Goal: Information Seeking & Learning: Learn about a topic

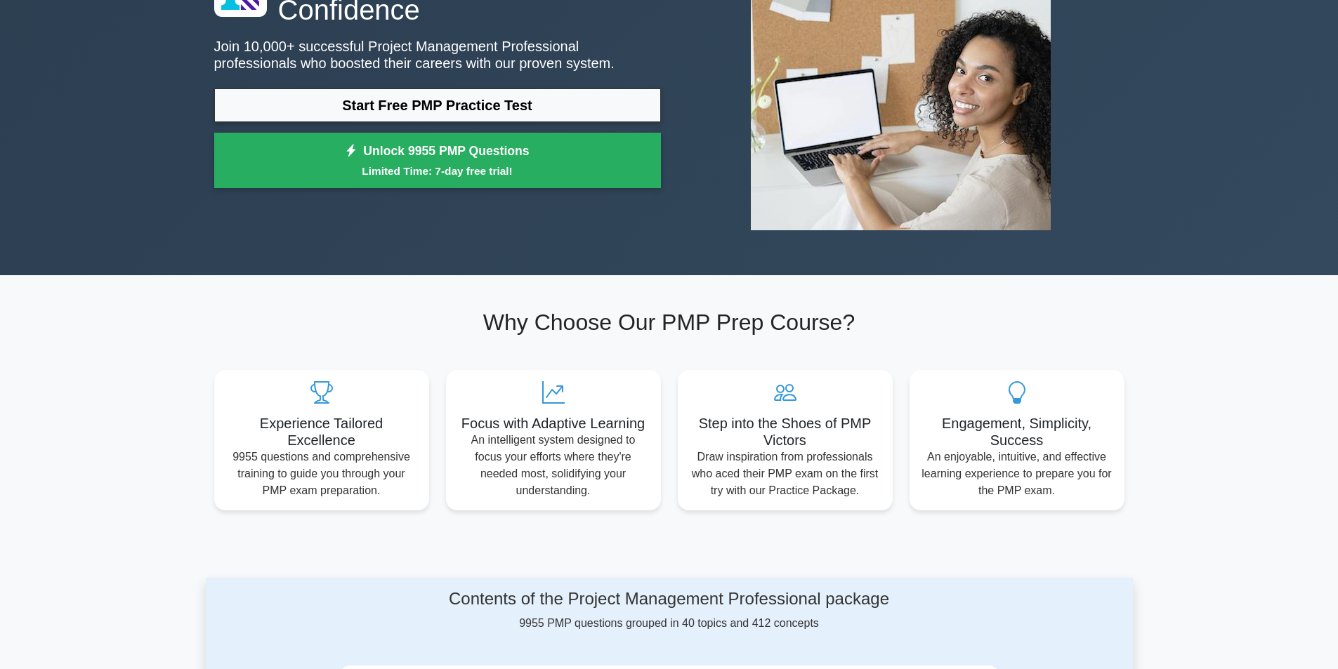
scroll to position [421, 0]
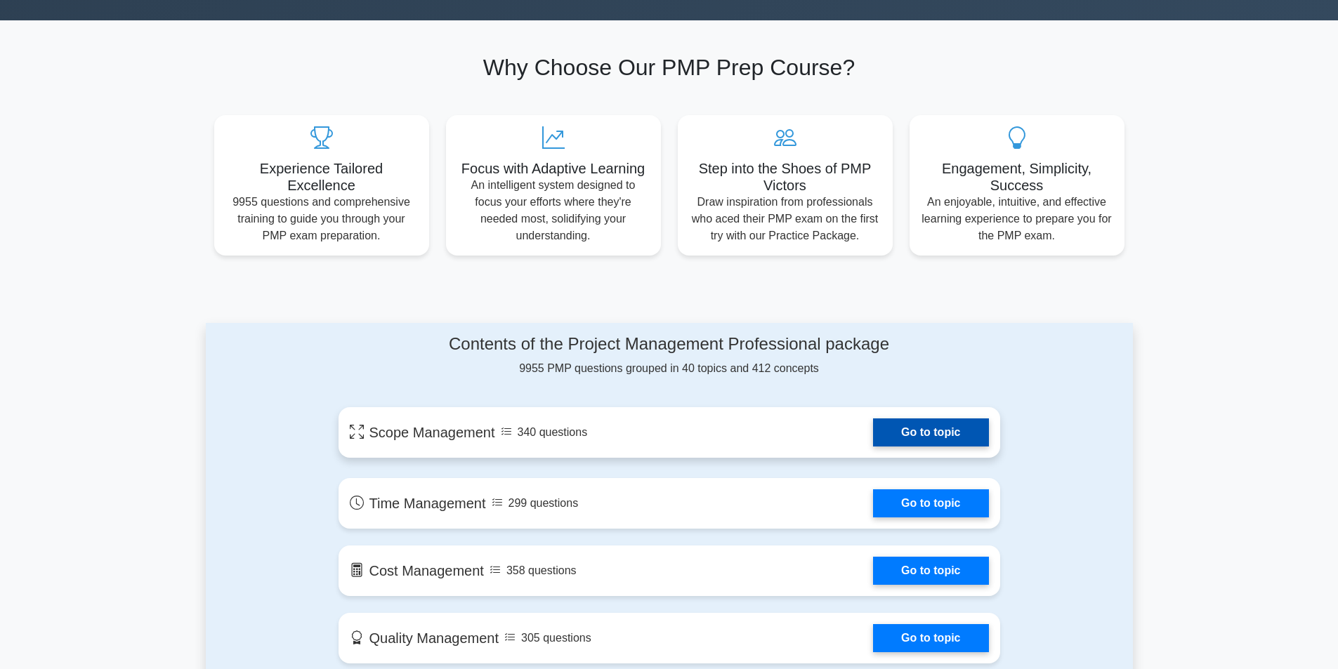
click at [917, 445] on link "Go to topic" at bounding box center [930, 433] width 115 height 28
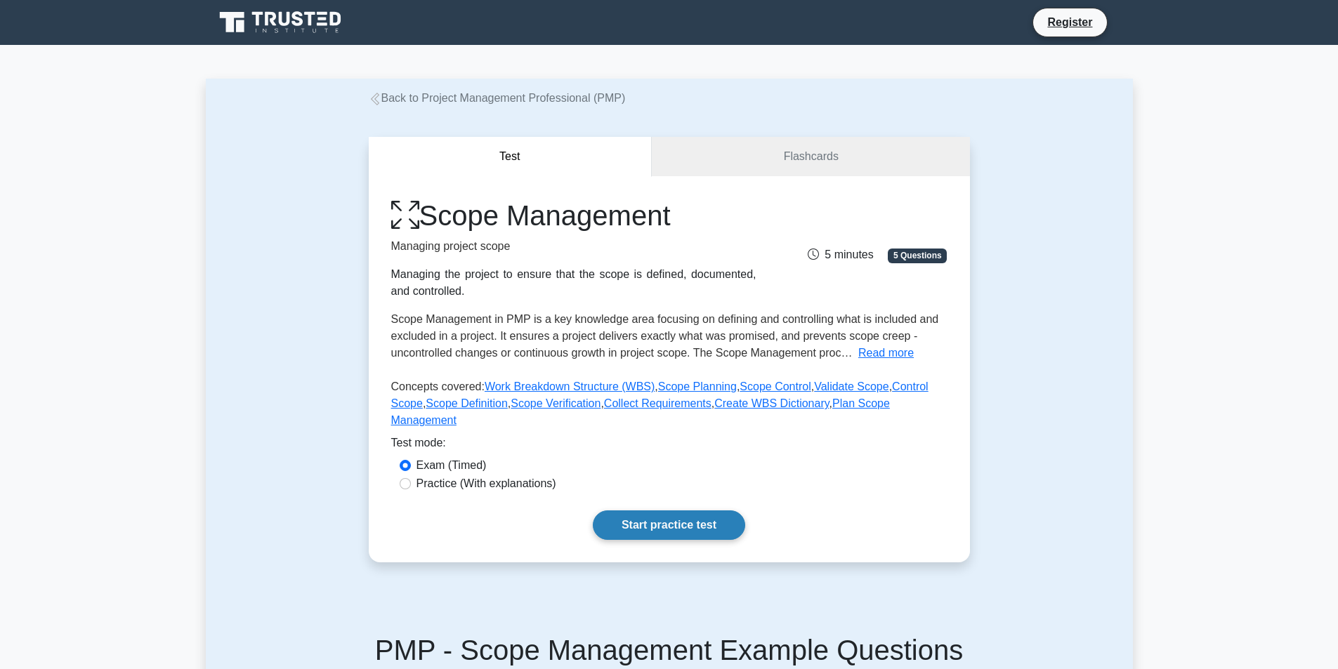
click at [657, 511] on link "Start practice test" at bounding box center [669, 526] width 152 height 30
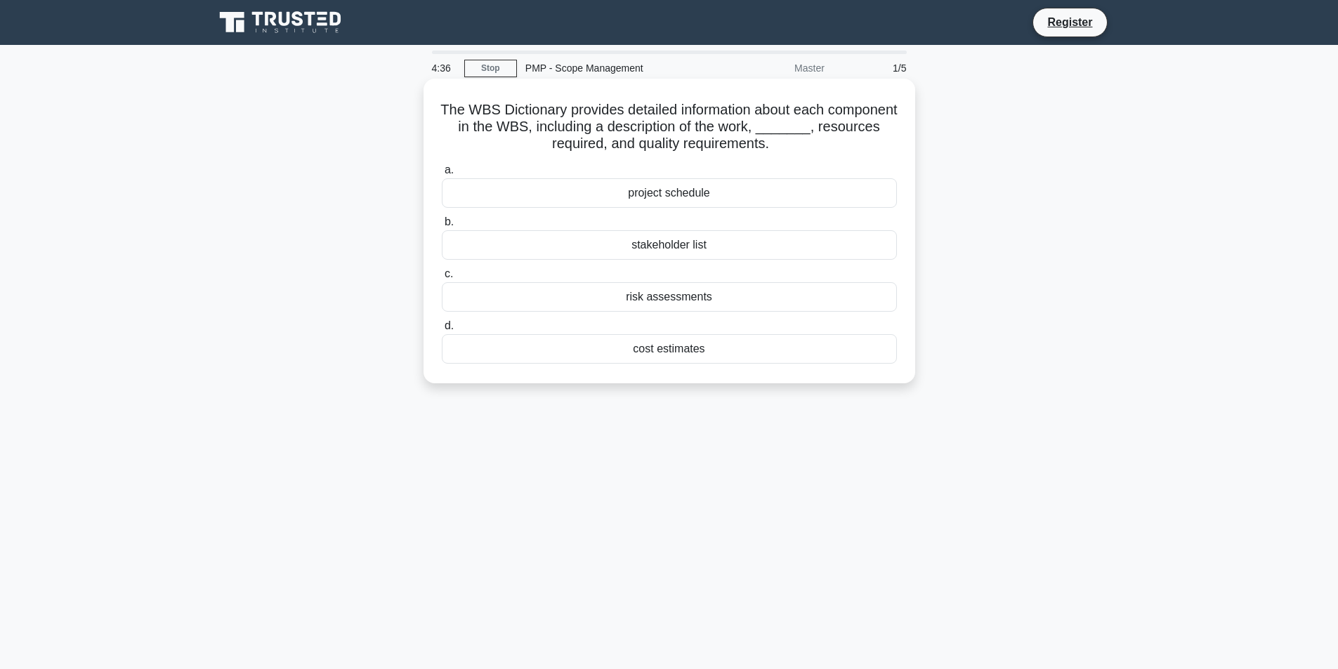
click at [667, 187] on div "project schedule" at bounding box center [669, 193] width 455 height 30
click at [442, 175] on input "a. project schedule" at bounding box center [442, 170] width 0 height 9
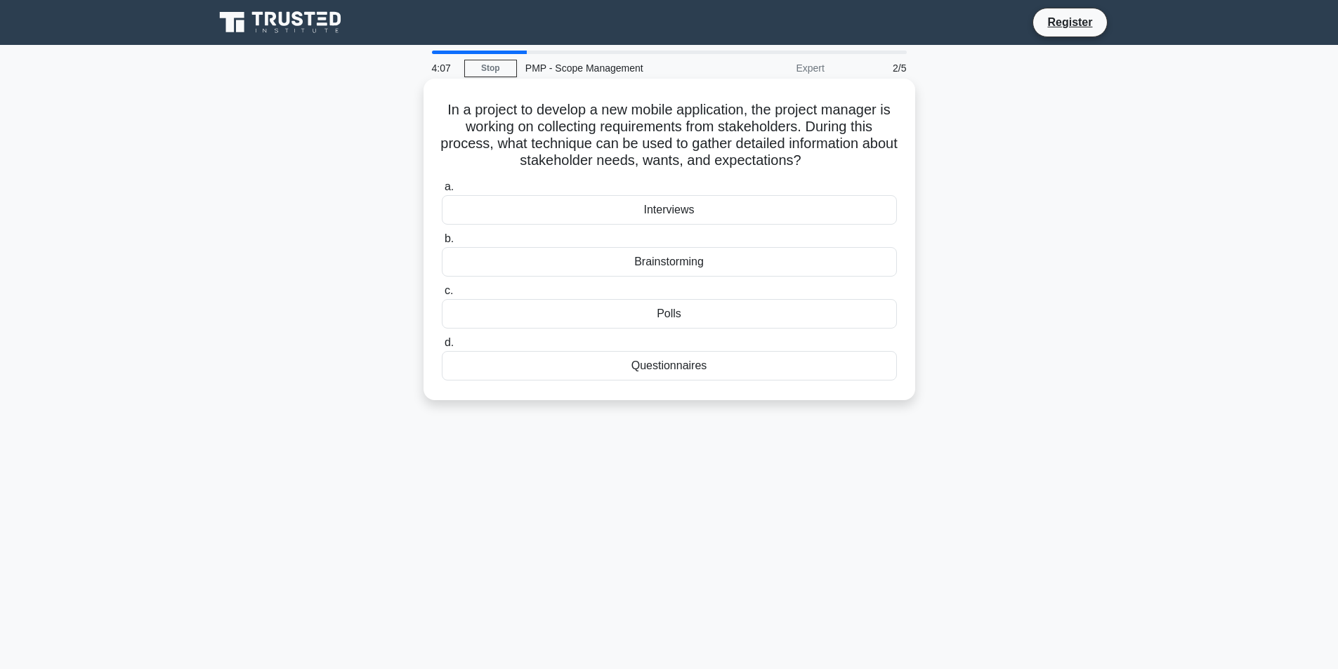
click at [702, 369] on div "Questionnaires" at bounding box center [669, 366] width 455 height 30
click at [442, 348] on input "d. Questionnaires" at bounding box center [442, 343] width 0 height 9
